Goal: Task Accomplishment & Management: Manage account settings

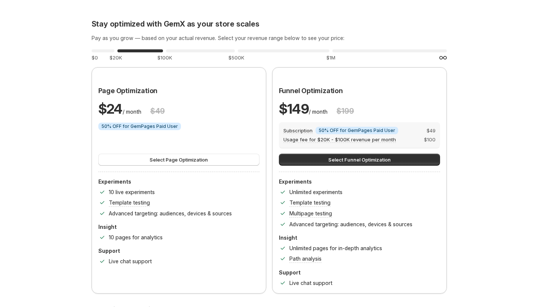
scroll to position [1, 0]
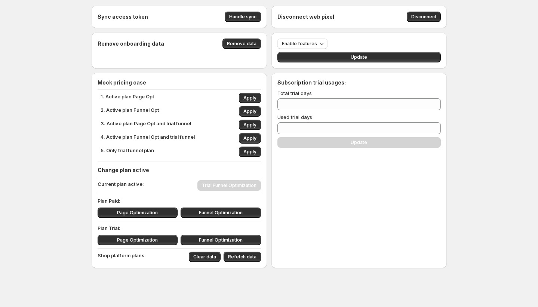
scroll to position [3, 0]
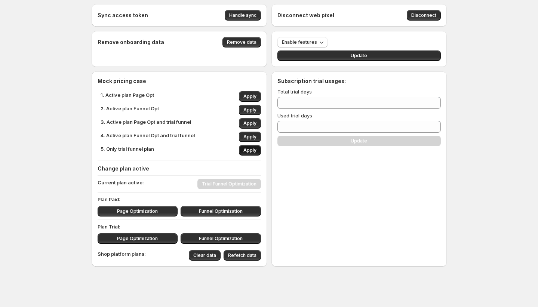
click at [245, 152] on span "Apply" at bounding box center [249, 150] width 13 height 6
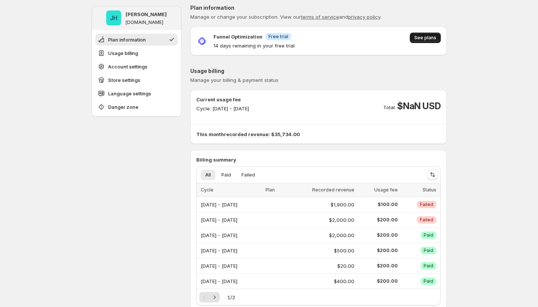
click at [415, 34] on button "See plans" at bounding box center [425, 38] width 31 height 10
